Goal: Task Accomplishment & Management: Use online tool/utility

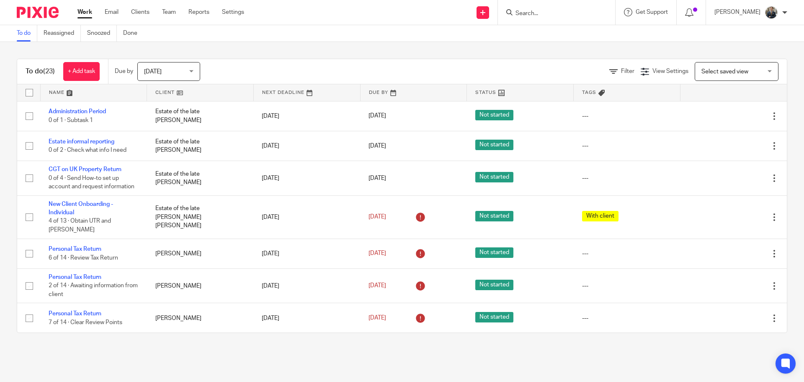
scroll to position [209, 0]
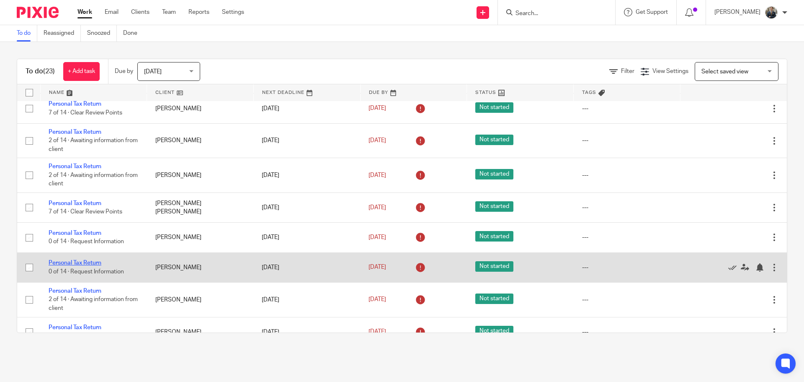
click at [58, 260] on link "Personal Tax Return" at bounding box center [75, 263] width 53 height 6
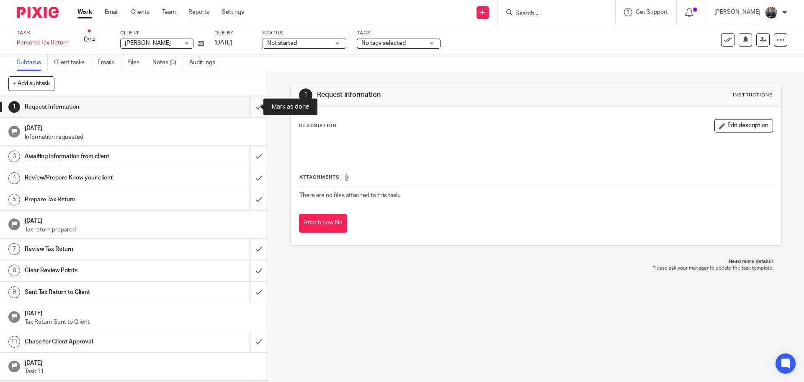
click at [250, 107] on input "submit" at bounding box center [134, 106] width 268 height 21
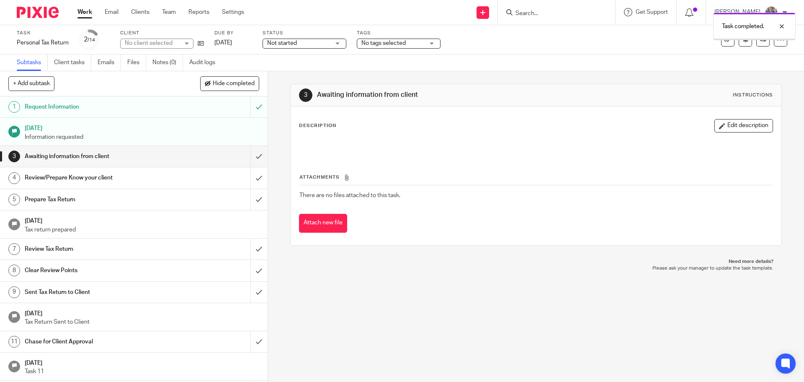
click at [33, 10] on img at bounding box center [38, 12] width 42 height 11
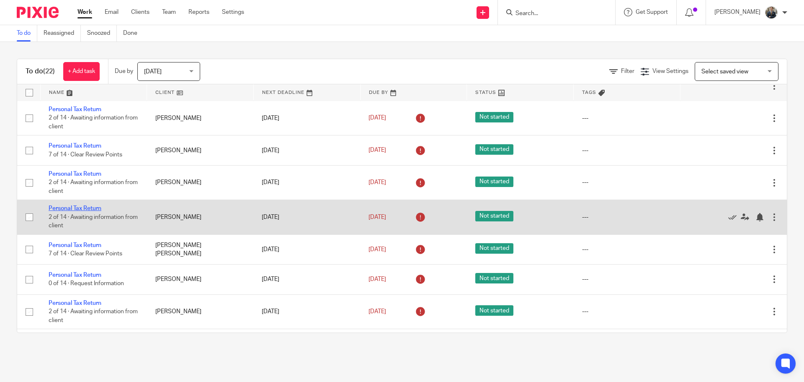
scroll to position [209, 0]
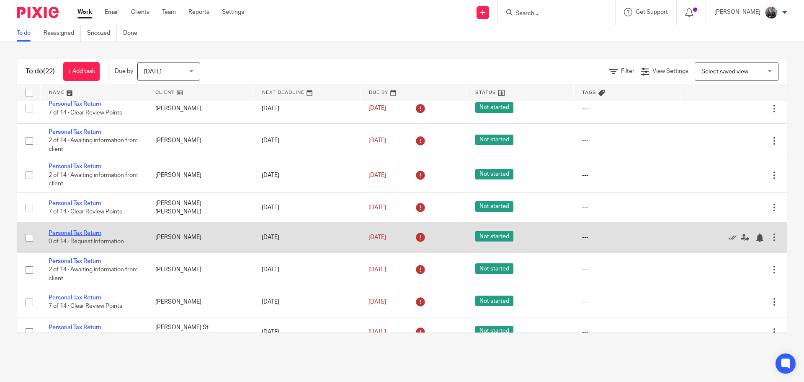
click at [91, 230] on link "Personal Tax Return" at bounding box center [75, 233] width 53 height 6
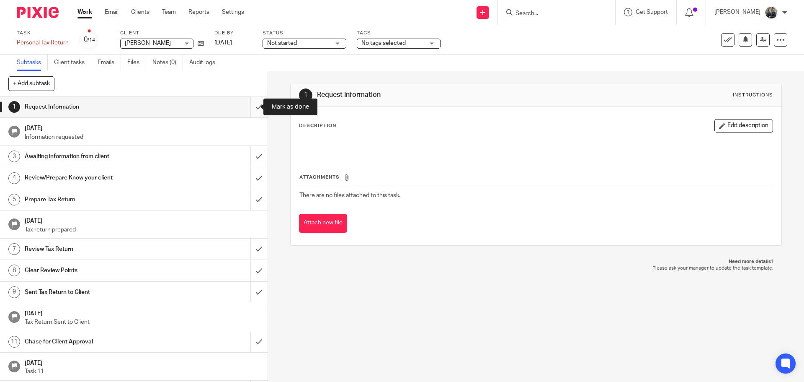
click at [249, 108] on input "submit" at bounding box center [134, 106] width 268 height 21
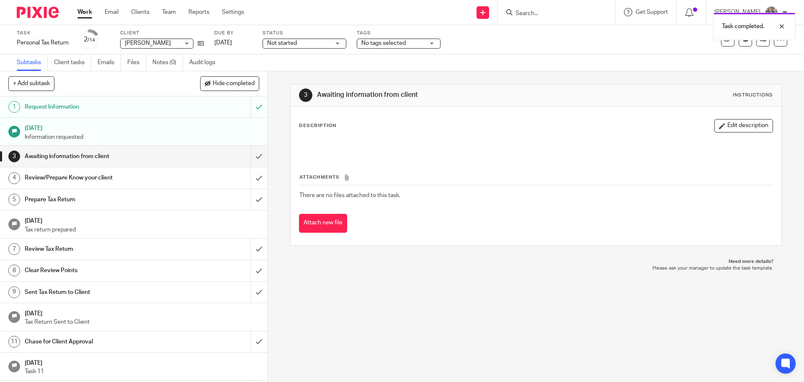
click at [24, 14] on img at bounding box center [38, 12] width 42 height 11
